Goal: Information Seeking & Learning: Understand process/instructions

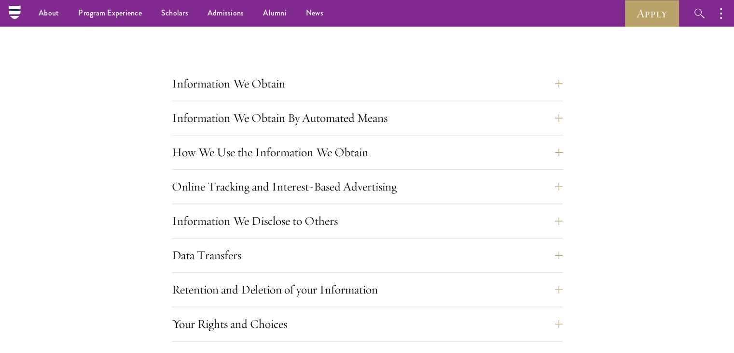
scroll to position [771, 0]
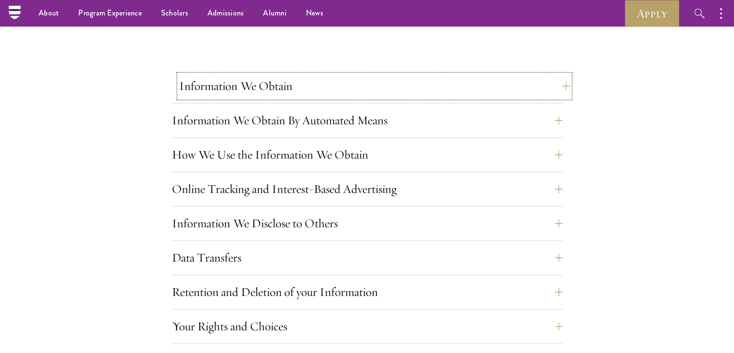
click at [518, 85] on button "Information We Obtain" at bounding box center [374, 85] width 391 height 23
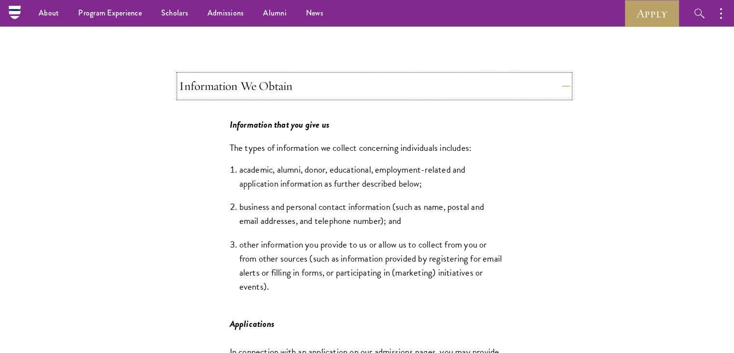
click at [518, 85] on button "Information We Obtain" at bounding box center [374, 85] width 391 height 23
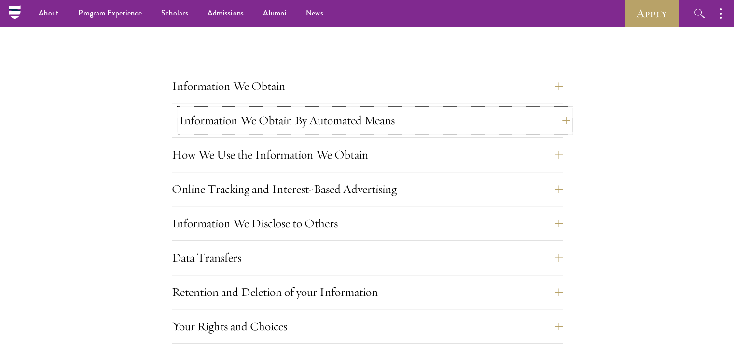
click at [479, 121] on button "Information We Obtain By Automated Means" at bounding box center [374, 120] width 391 height 23
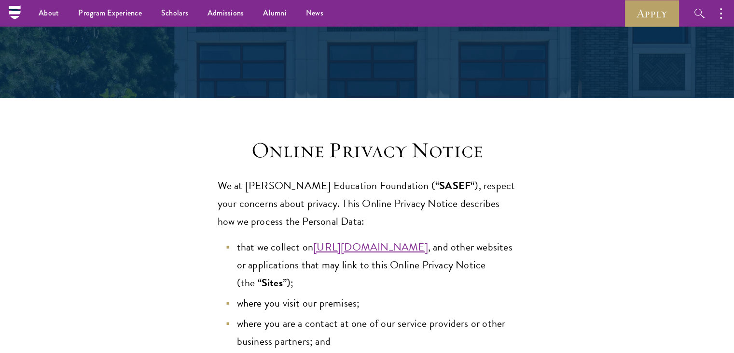
scroll to position [124, 0]
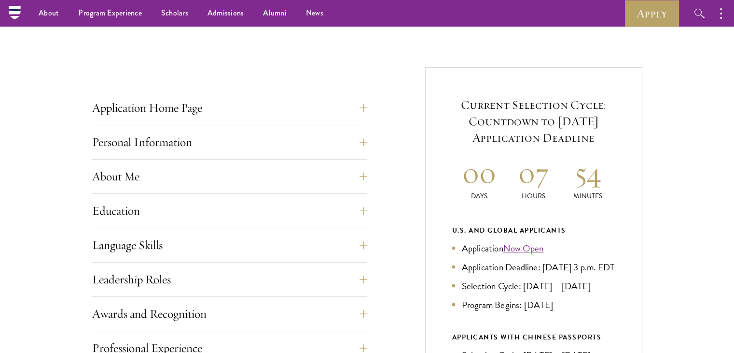
scroll to position [318, 0]
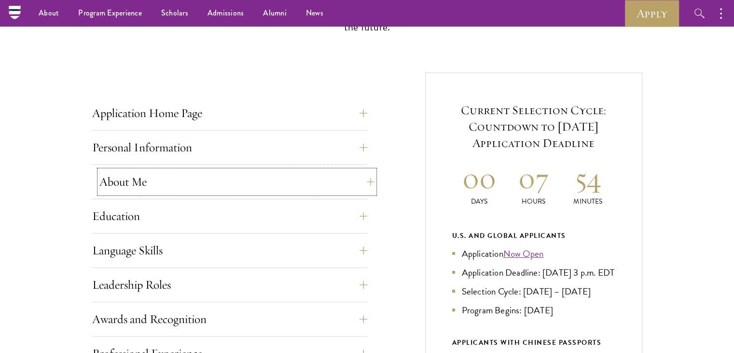
click at [314, 187] on button "About Me" at bounding box center [236, 181] width 275 height 23
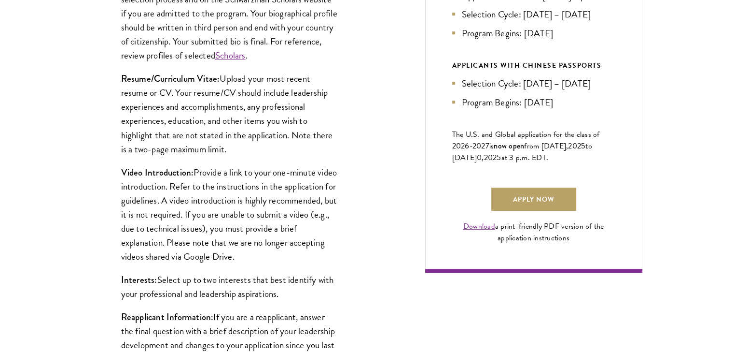
scroll to position [675, 0]
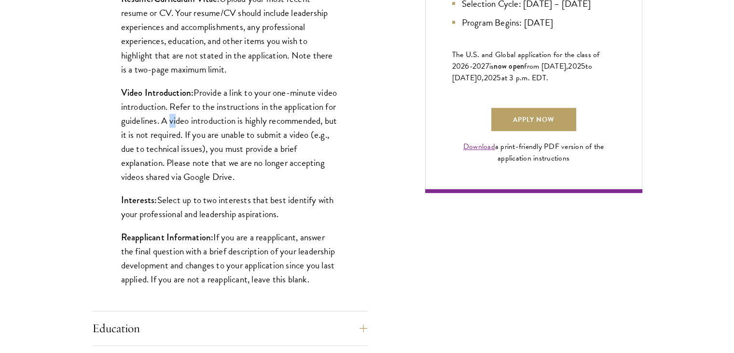
drag, startPoint x: 221, startPoint y: 119, endPoint x: 228, endPoint y: 120, distance: 7.3
click at [228, 120] on p "Video Introduction: Provide a link to your one-minute video introduction. Refer…" at bounding box center [229, 134] width 217 height 98
click at [304, 178] on p "Video Introduction: Provide a link to your one-minute video introduction. Refer…" at bounding box center [229, 134] width 217 height 98
drag, startPoint x: 218, startPoint y: 118, endPoint x: 266, endPoint y: 85, distance: 58.2
click at [266, 86] on p "Video Introduction: Provide a link to your one-minute video introduction. Refer…" at bounding box center [229, 134] width 217 height 98
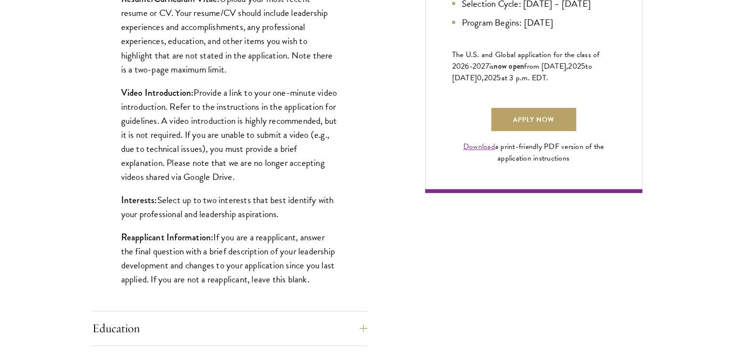
click at [375, 156] on div "Application Home Page The online application form must be completed in English.…" at bounding box center [367, 236] width 550 height 1041
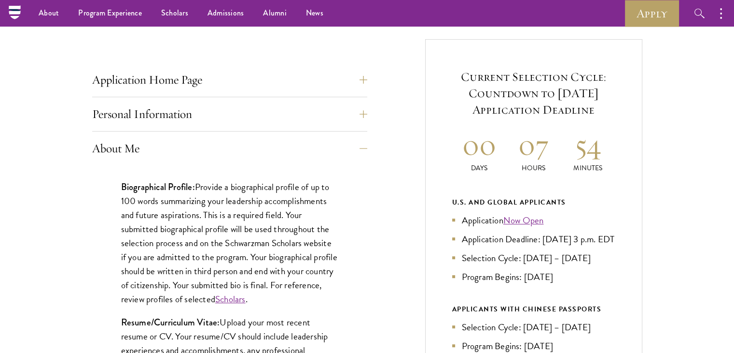
scroll to position [348, 0]
